Goal: Task Accomplishment & Management: Manage account settings

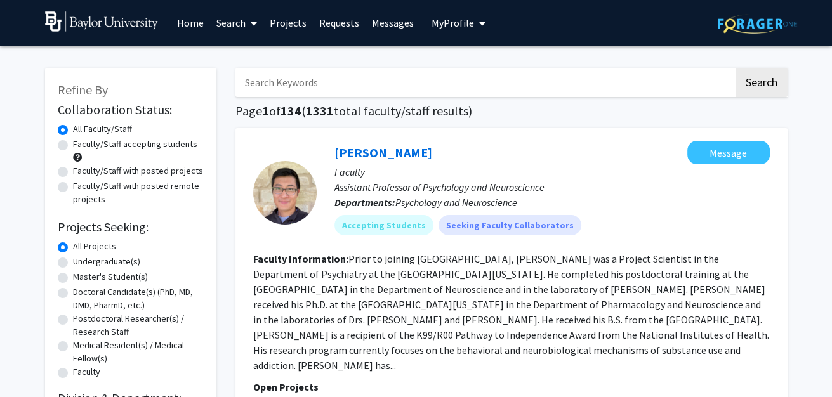
click at [276, 22] on link "Projects" at bounding box center [287, 23] width 49 height 44
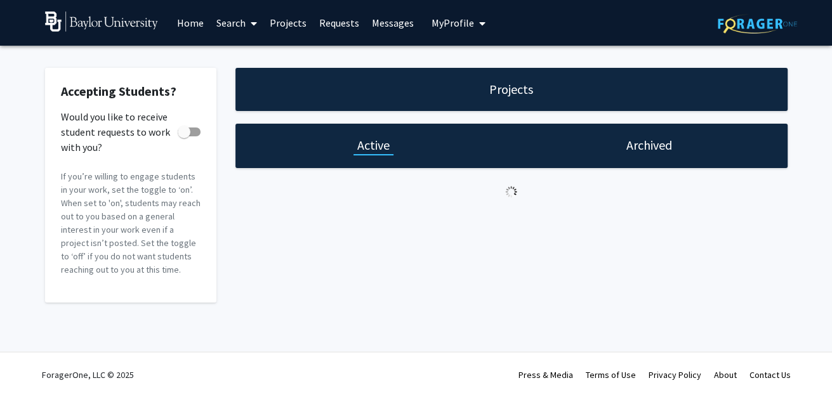
checkbox input "true"
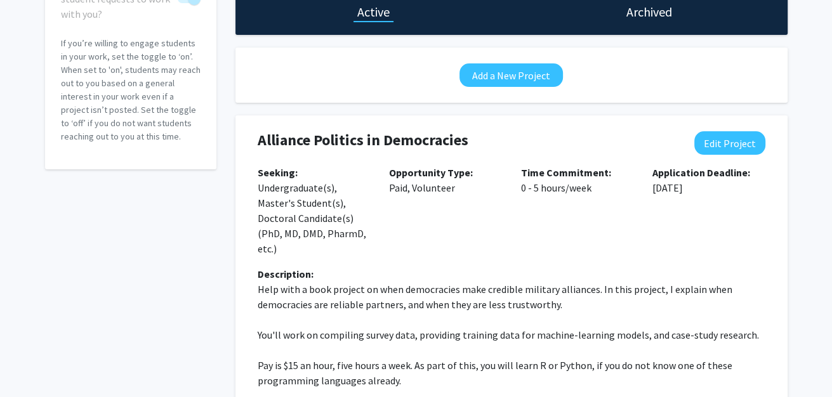
scroll to position [134, 0]
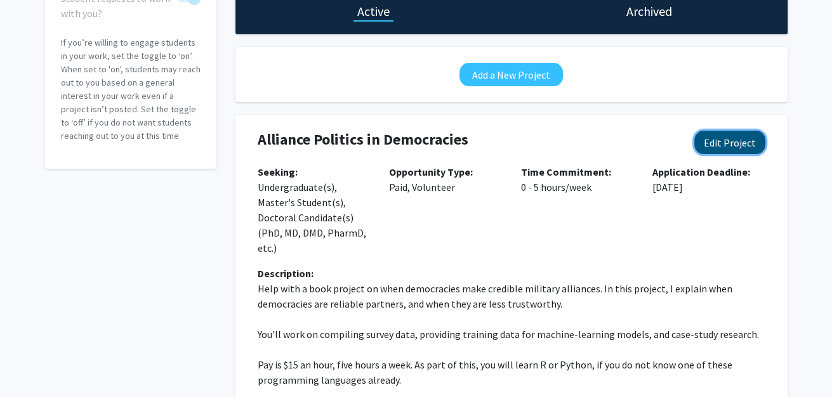
click at [713, 152] on button "Edit Project" at bounding box center [729, 142] width 71 height 23
select select "0 - 5"
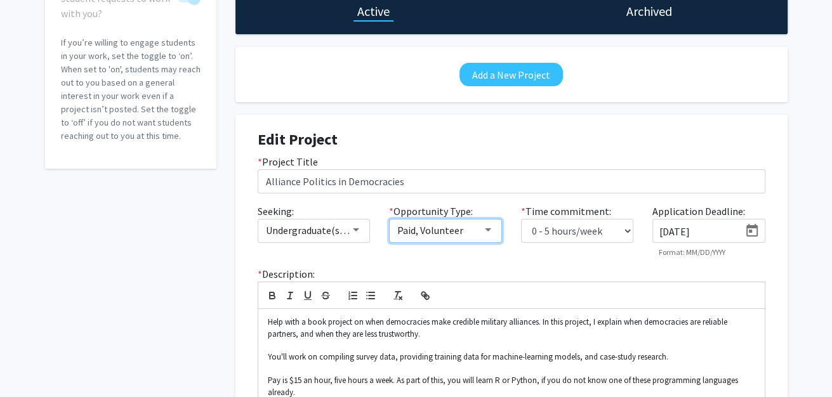
click at [440, 237] on span "Paid, Volunteer" at bounding box center [430, 230] width 66 height 13
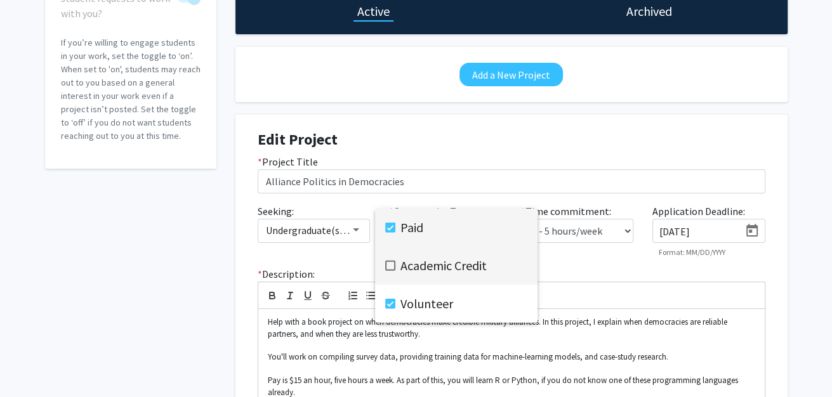
click at [431, 267] on span "Academic Credit" at bounding box center [463, 266] width 127 height 38
click at [536, 216] on mat-option "Paid" at bounding box center [456, 228] width 162 height 38
click at [437, 226] on span "Paid" at bounding box center [463, 228] width 127 height 38
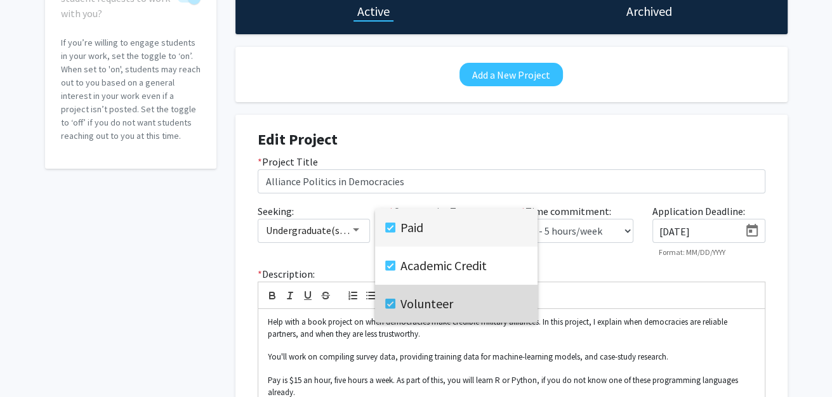
click at [411, 308] on span "Volunteer" at bounding box center [463, 304] width 127 height 38
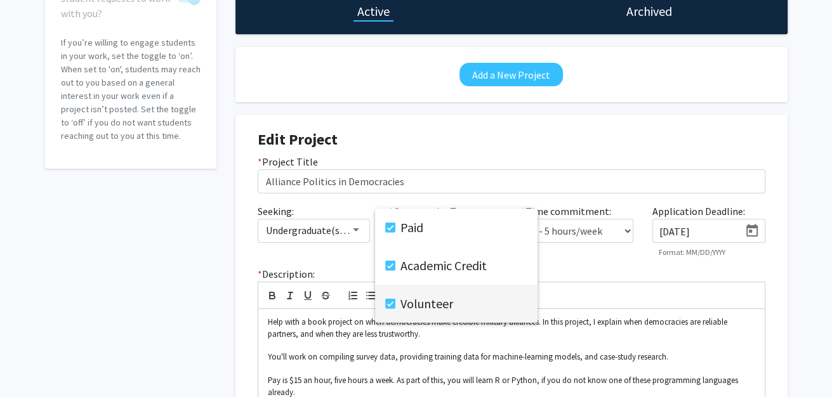
click at [500, 129] on div at bounding box center [416, 198] width 832 height 397
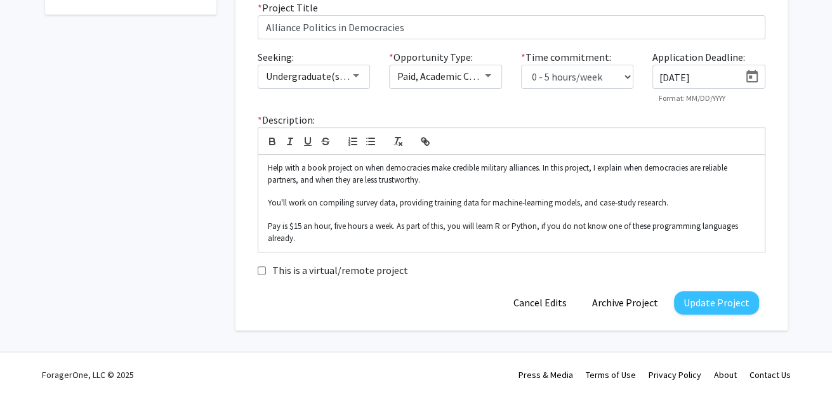
scroll to position [367, 0]
click at [730, 300] on button "Update Project" at bounding box center [716, 302] width 85 height 23
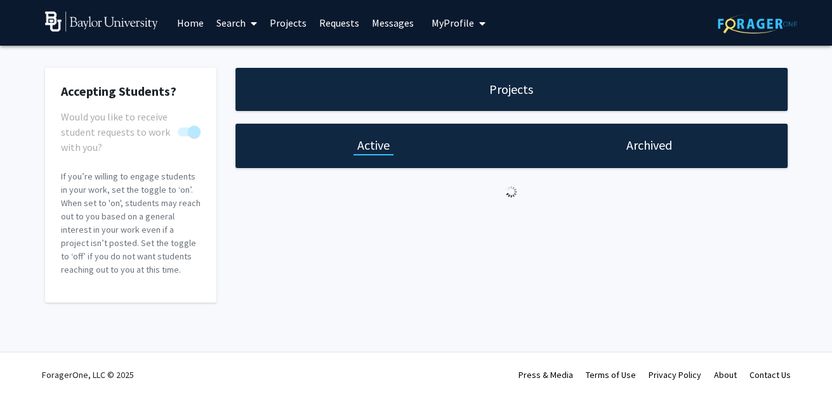
scroll to position [55, 0]
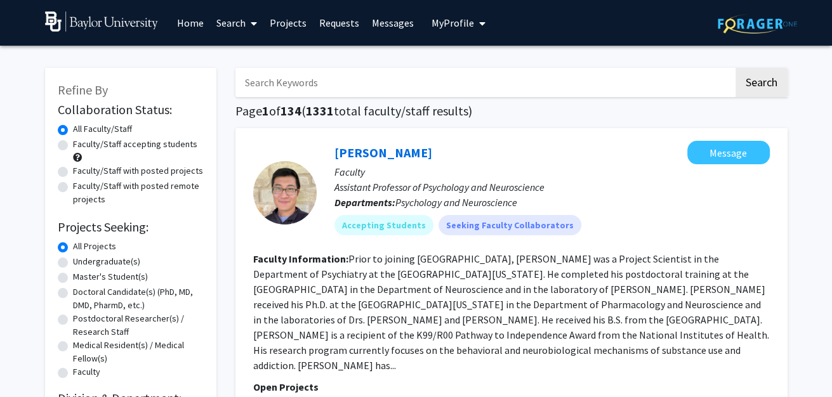
click at [282, 29] on link "Projects" at bounding box center [287, 23] width 49 height 44
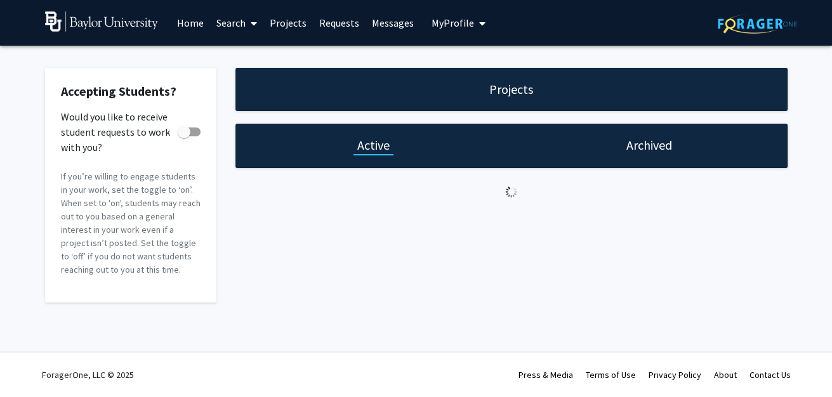
checkbox input "true"
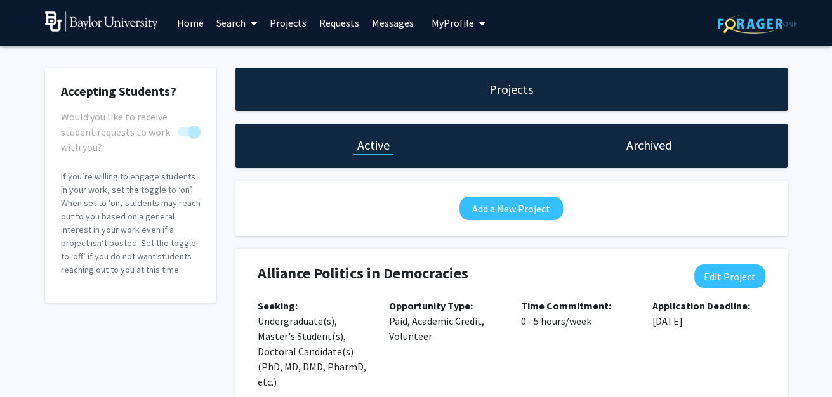
click at [345, 27] on link "Requests" at bounding box center [339, 23] width 53 height 44
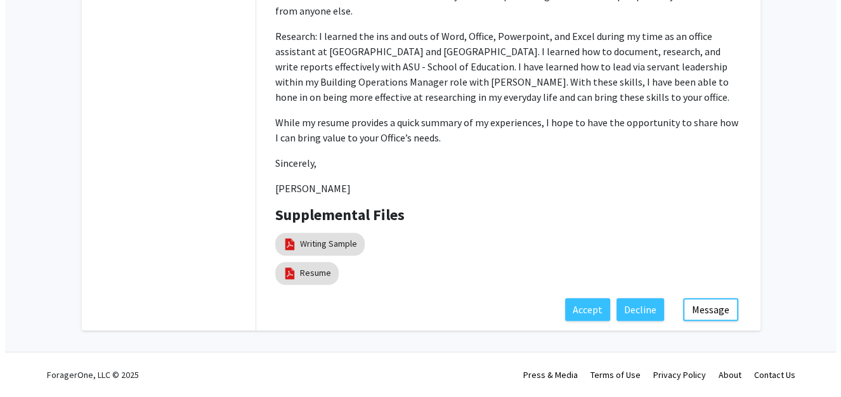
scroll to position [684, 0]
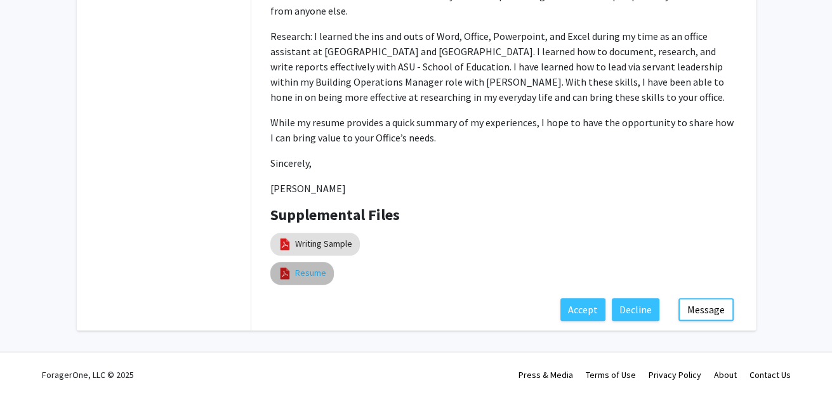
click at [308, 280] on link "Resume" at bounding box center [310, 273] width 31 height 13
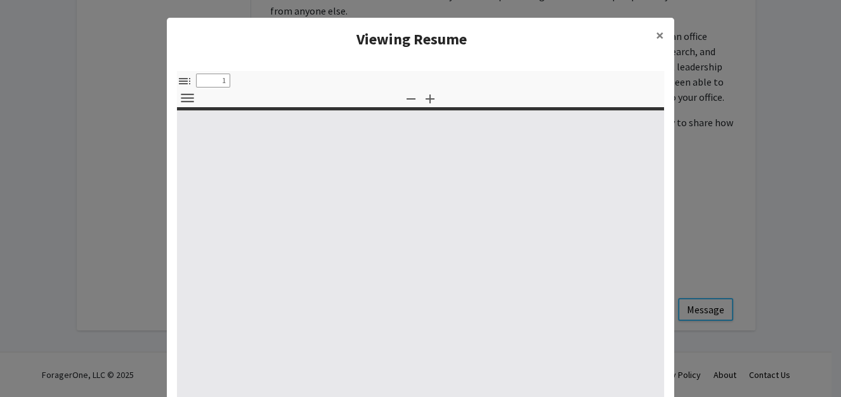
select select "custom"
type input "0"
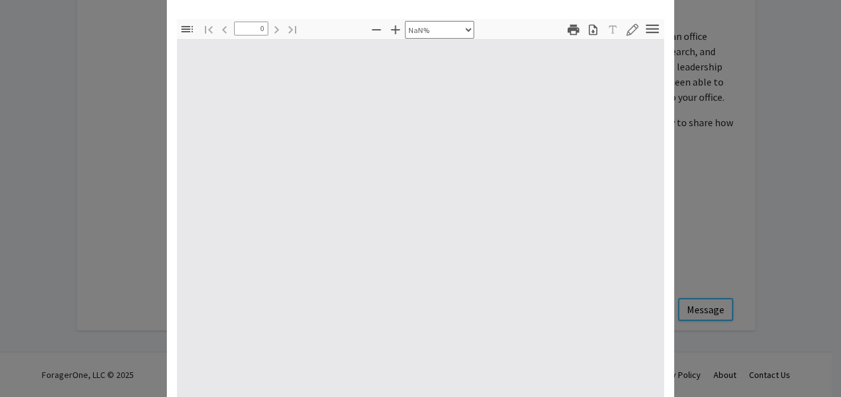
select select "auto"
type input "1"
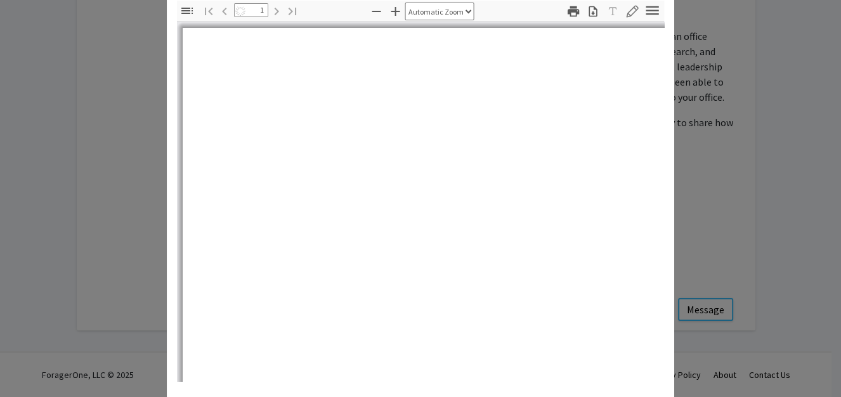
scroll to position [119, 0]
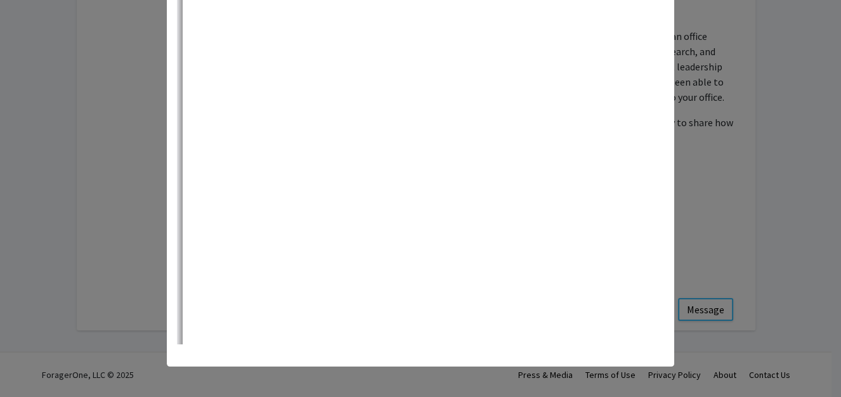
select select "auto"
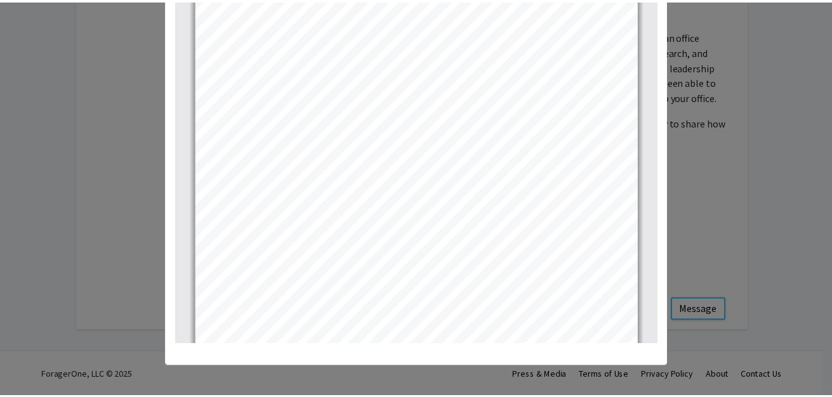
scroll to position [230, 0]
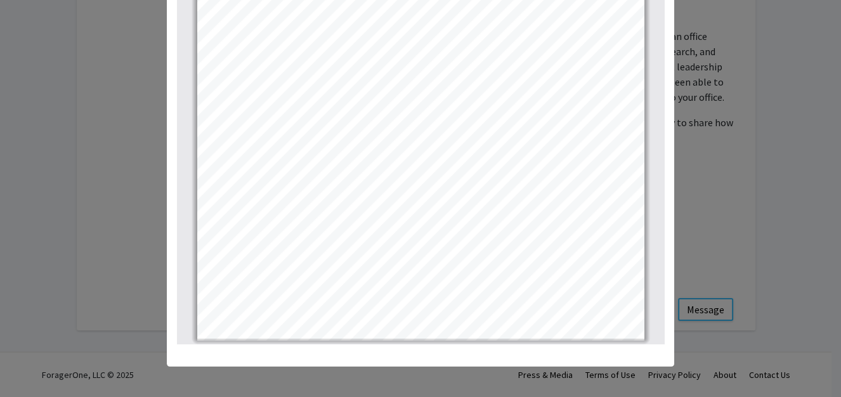
click at [103, 167] on modal-container "Viewing Resume × Thumbnails Document Outline Attachments Layers Current Outline…" at bounding box center [420, 198] width 841 height 397
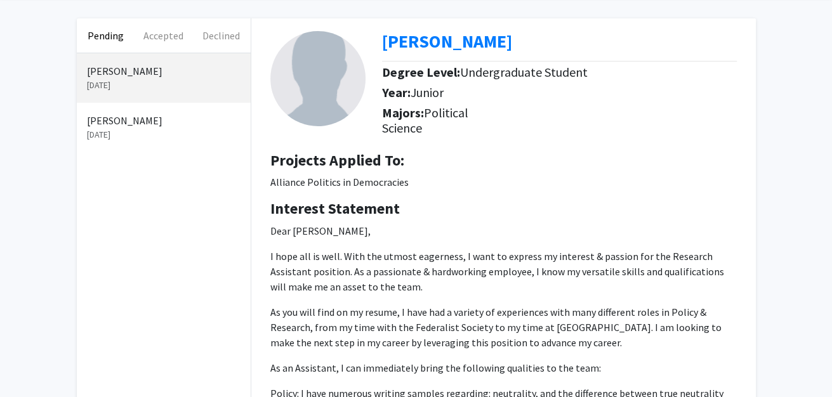
scroll to position [0, 0]
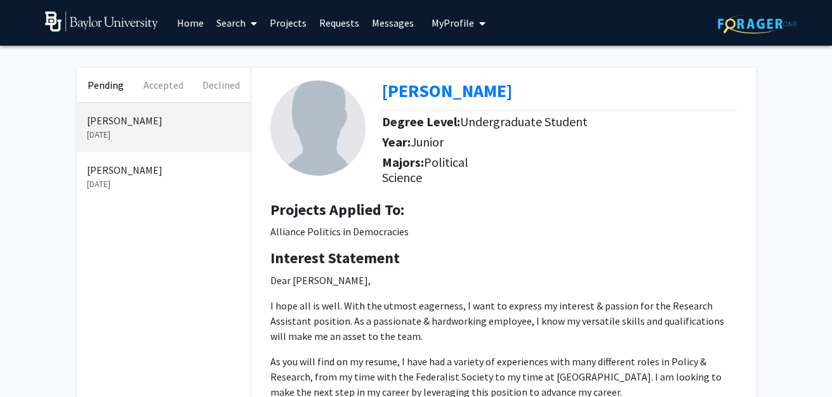
click at [142, 191] on p "[DATE]" at bounding box center [164, 184] width 154 height 13
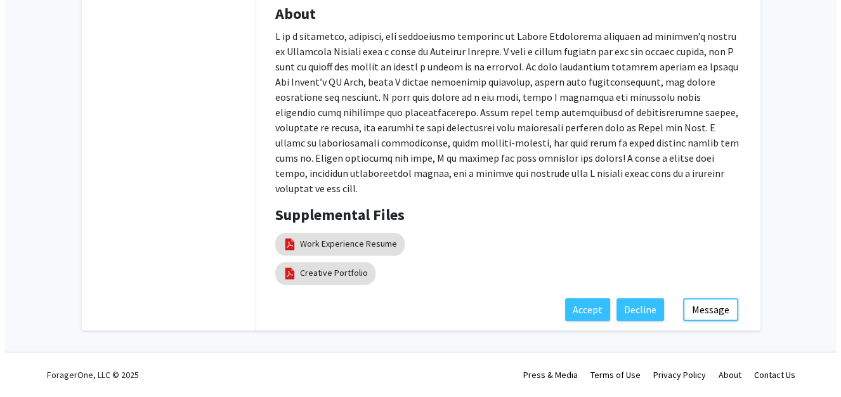
scroll to position [862, 0]
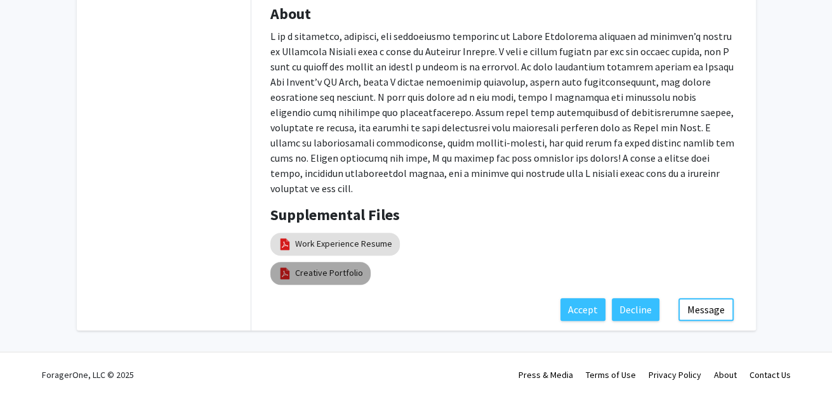
click at [331, 283] on mat-chip "Creative Portfolio" at bounding box center [320, 273] width 100 height 23
click at [313, 274] on link "Creative Portfolio" at bounding box center [329, 273] width 68 height 13
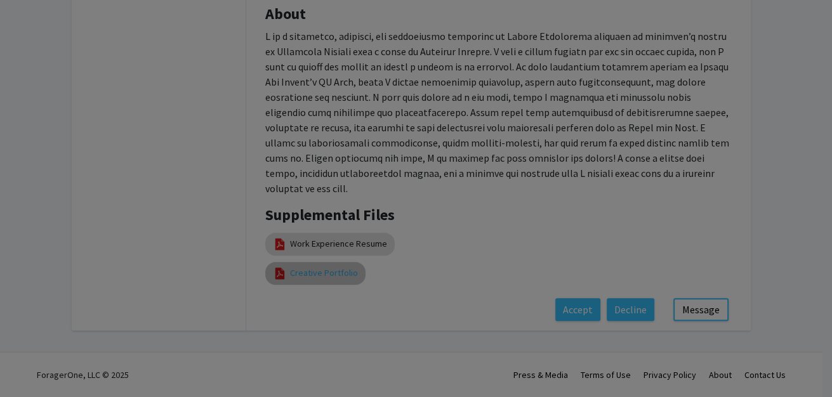
select select "custom"
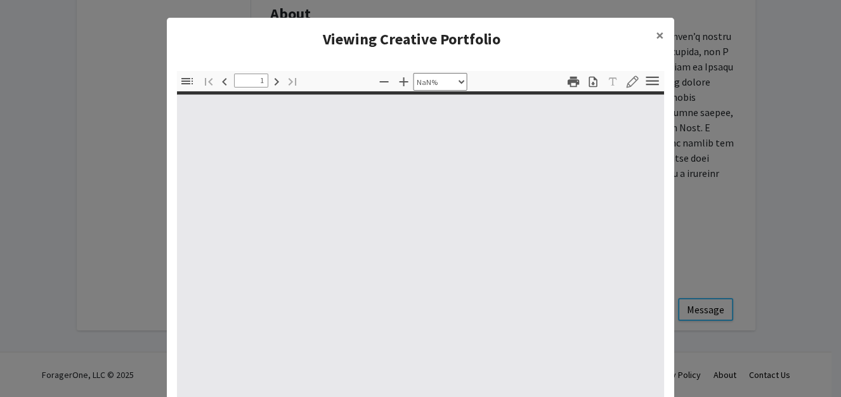
type input "0"
select select "auto"
type input "1"
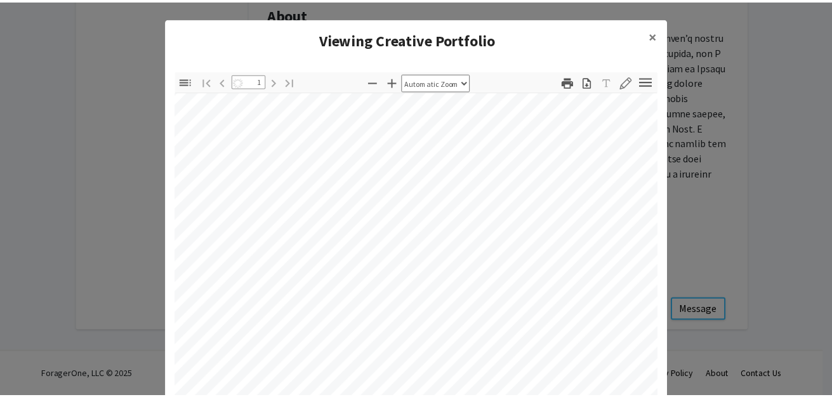
scroll to position [1293, 280]
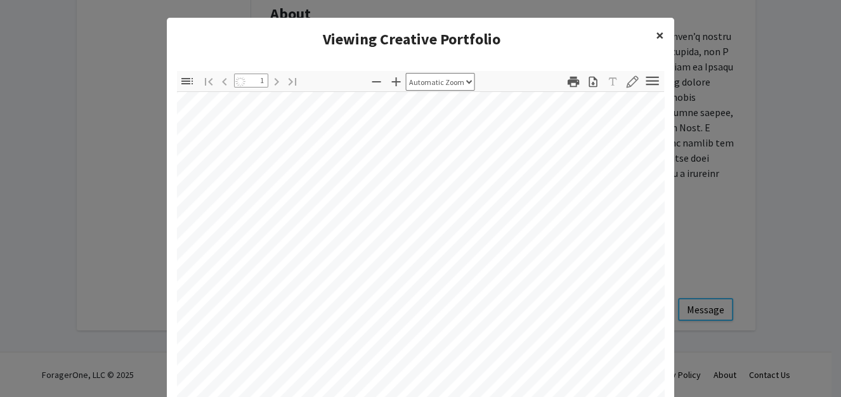
click at [656, 45] on span "×" at bounding box center [660, 35] width 8 height 20
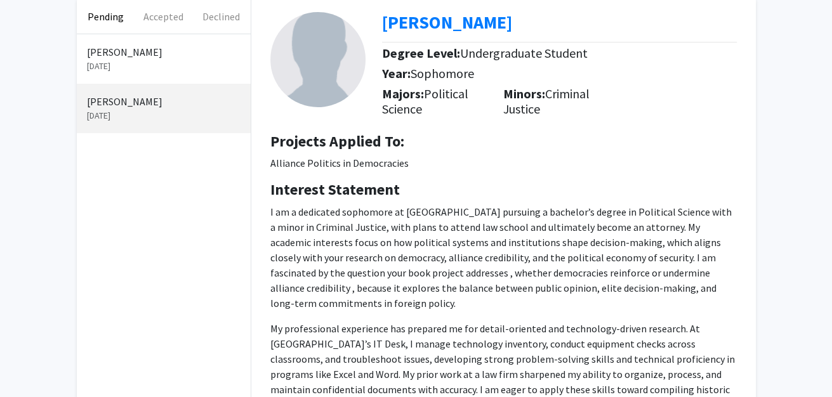
scroll to position [0, 0]
